Goal: Task Accomplishment & Management: Manage account settings

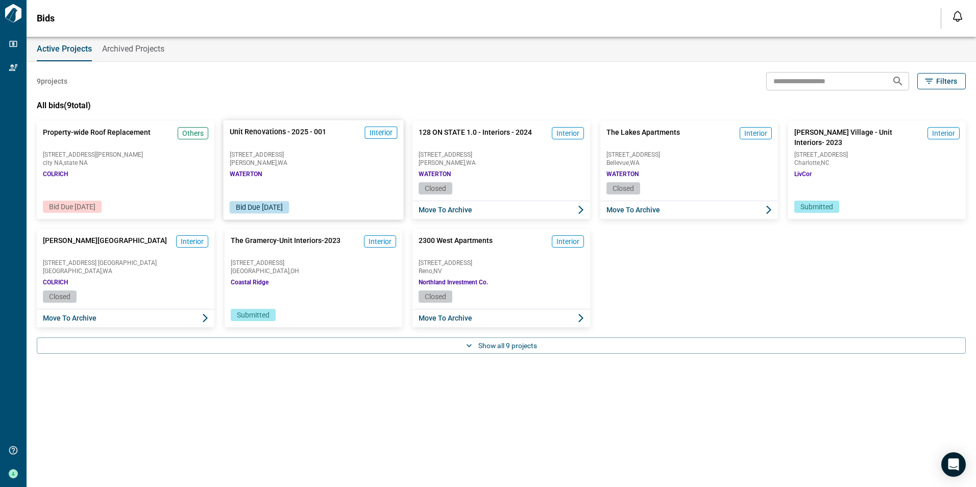
click at [330, 166] on div "Unit Renovations - 2025 - 001 Interior [STREET_ADDRESS][GEOGRAPHIC_DATA]" at bounding box center [313, 151] width 180 height 62
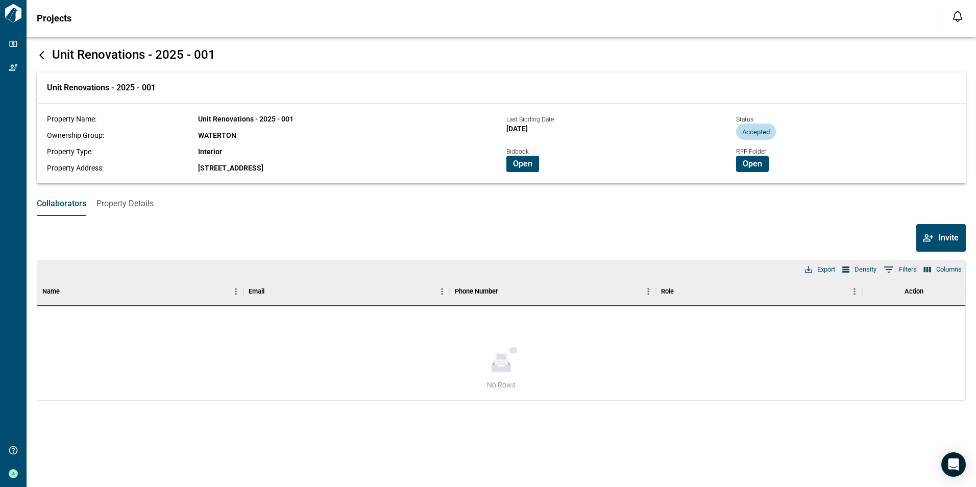
click at [134, 207] on span "Property Details" at bounding box center [124, 203] width 57 height 10
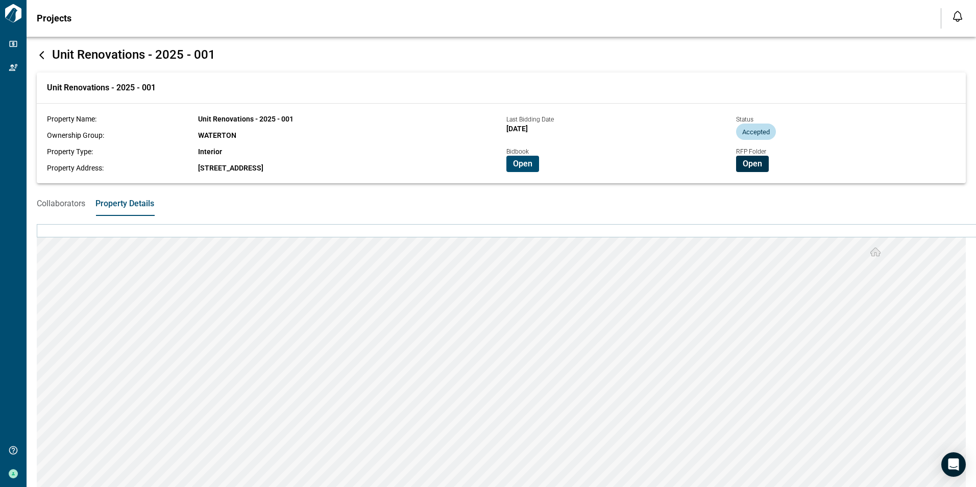
click at [748, 161] on span "Open" at bounding box center [751, 164] width 19 height 10
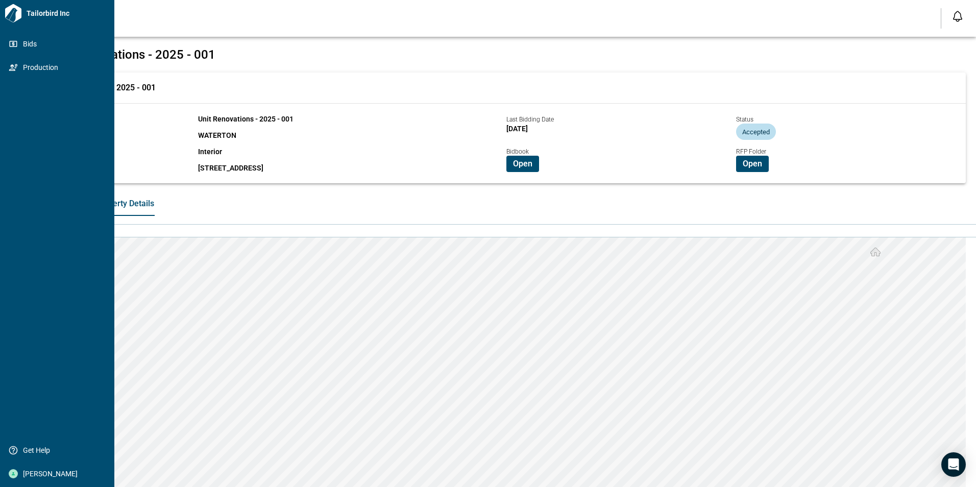
click at [13, 6] on icon at bounding box center [13, 13] width 16 height 18
click at [44, 9] on span "Tailorbird Inc" at bounding box center [66, 13] width 88 height 10
click at [31, 46] on span "Bids" at bounding box center [59, 44] width 83 height 10
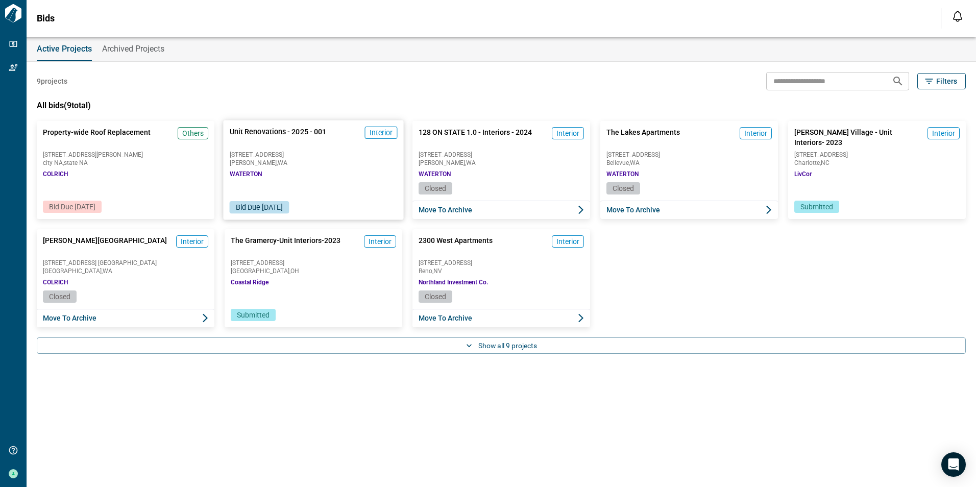
click at [329, 155] on span "[STREET_ADDRESS]" at bounding box center [314, 154] width 168 height 6
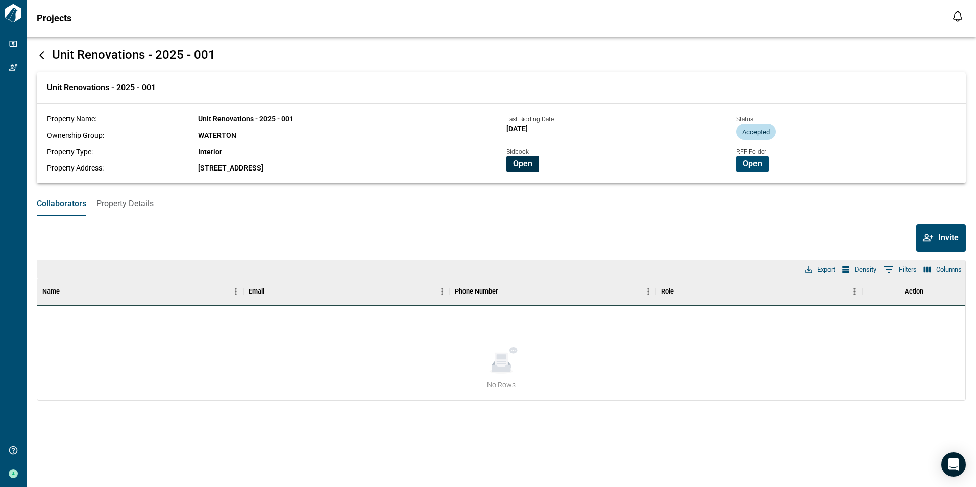
click at [524, 165] on span "Open" at bounding box center [522, 164] width 19 height 10
